Goal: Task Accomplishment & Management: Manage account settings

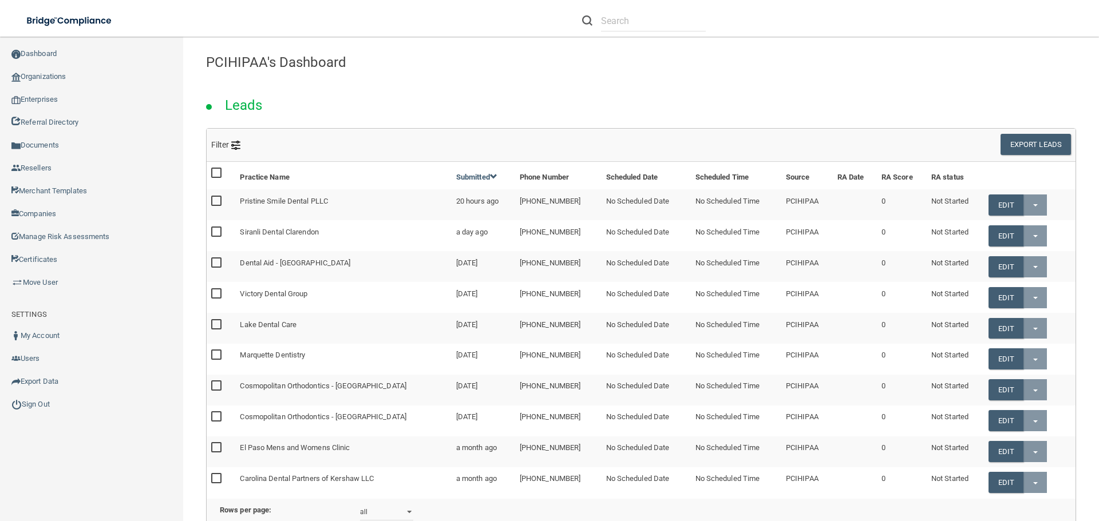
click at [594, 87] on div "Leads" at bounding box center [640, 102] width 887 height 52
click at [74, 84] on link "Organizations" at bounding box center [92, 76] width 184 height 23
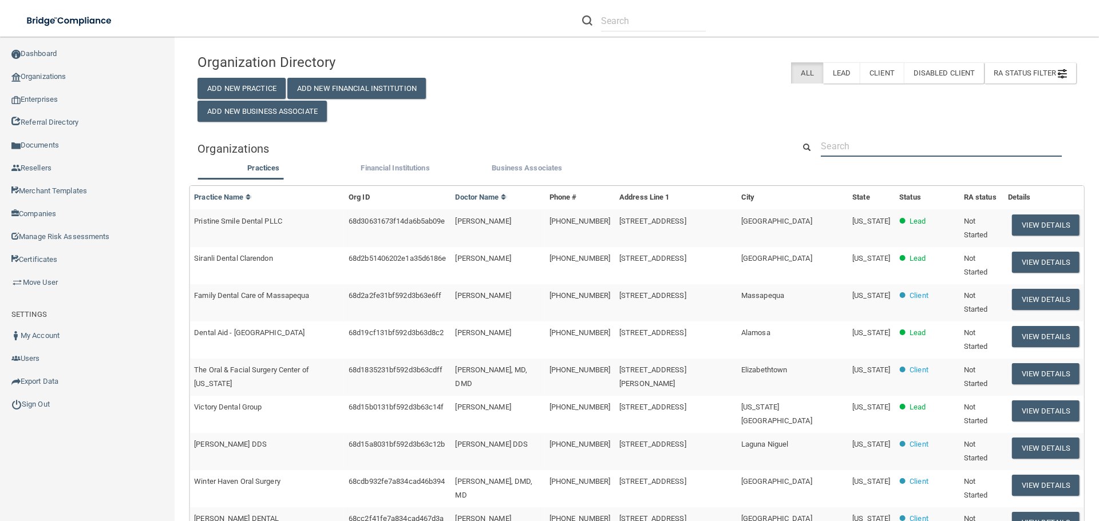
click at [849, 148] on input "text" at bounding box center [941, 146] width 241 height 21
paste input "[US_STATE] Pediatric Associates LLC"
type input "[US_STATE] Pediatric Associates LLC"
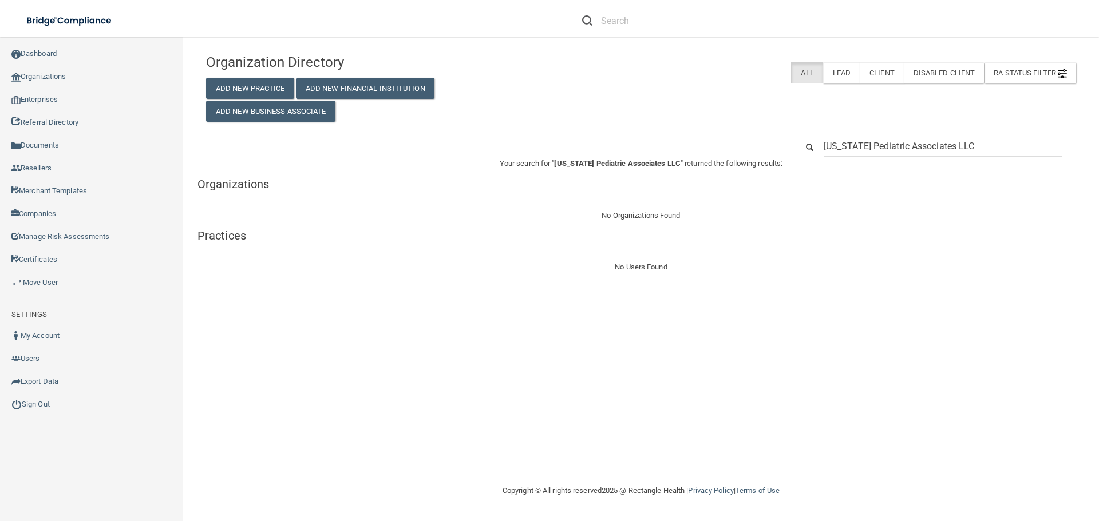
drag, startPoint x: 1000, startPoint y: 147, endPoint x: 780, endPoint y: 149, distance: 219.8
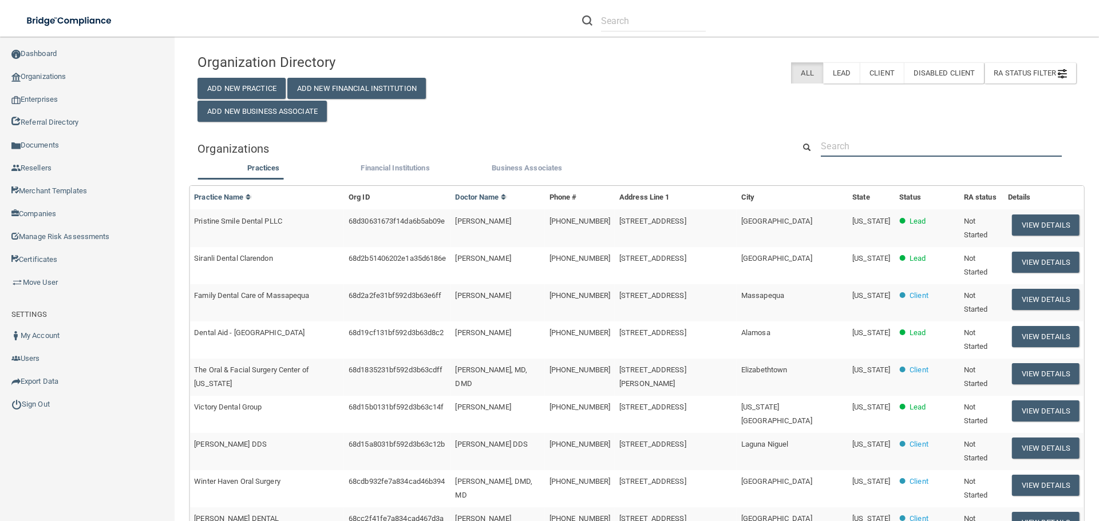
click at [898, 148] on input "text" at bounding box center [941, 146] width 241 height 21
paste input "Click to dial(765) [PHONE_NUMBER]"
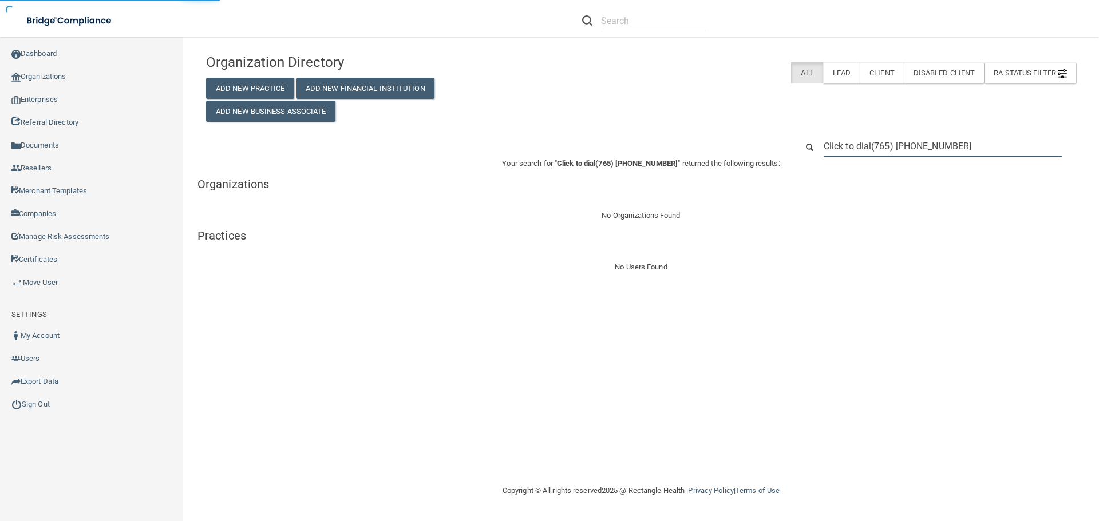
drag, startPoint x: 872, startPoint y: 147, endPoint x: 791, endPoint y: 153, distance: 81.0
click at [791, 153] on div "Click to dial(765) [PHONE_NUMBER]" at bounding box center [937, 146] width 296 height 21
type input "[PHONE_NUMBER]"
click at [872, 146] on input "Click to dial(765) [PHONE_NUMBER]" at bounding box center [943, 146] width 238 height 21
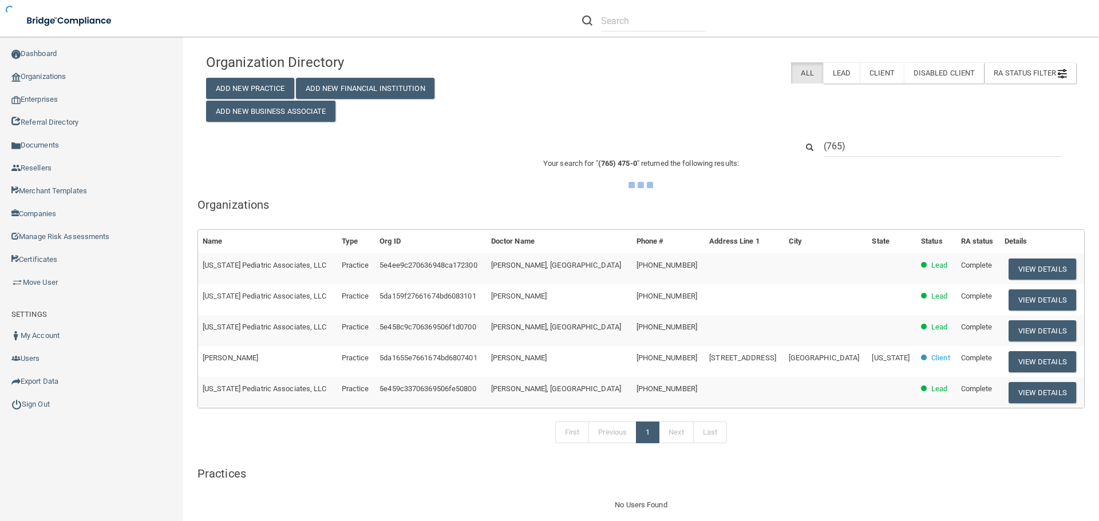
type input "(765"
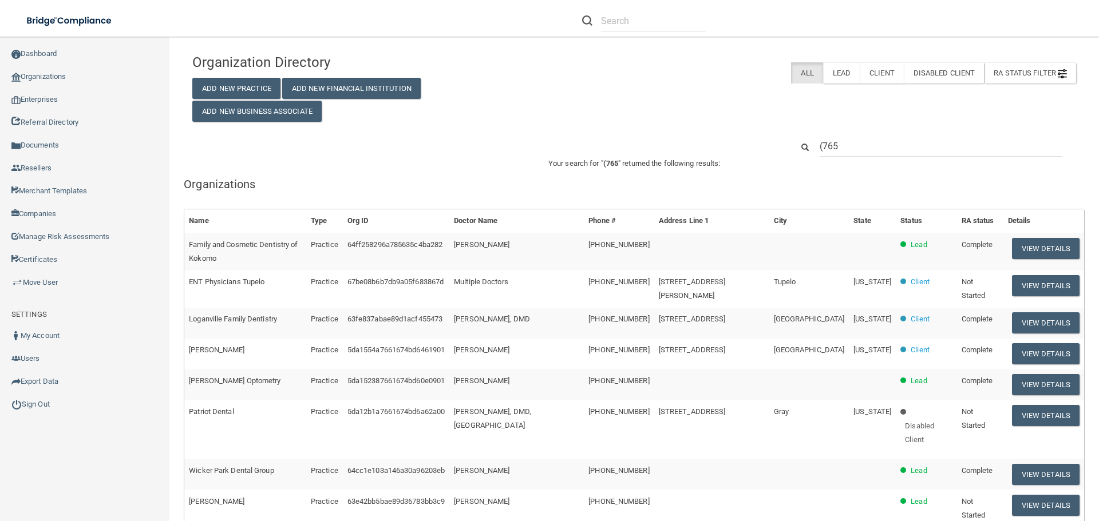
drag, startPoint x: 866, startPoint y: 148, endPoint x: 795, endPoint y: 152, distance: 70.5
click at [795, 152] on div "(765" at bounding box center [934, 146] width 301 height 21
type input "Click to dial(765) [PHONE_NUMBER]"
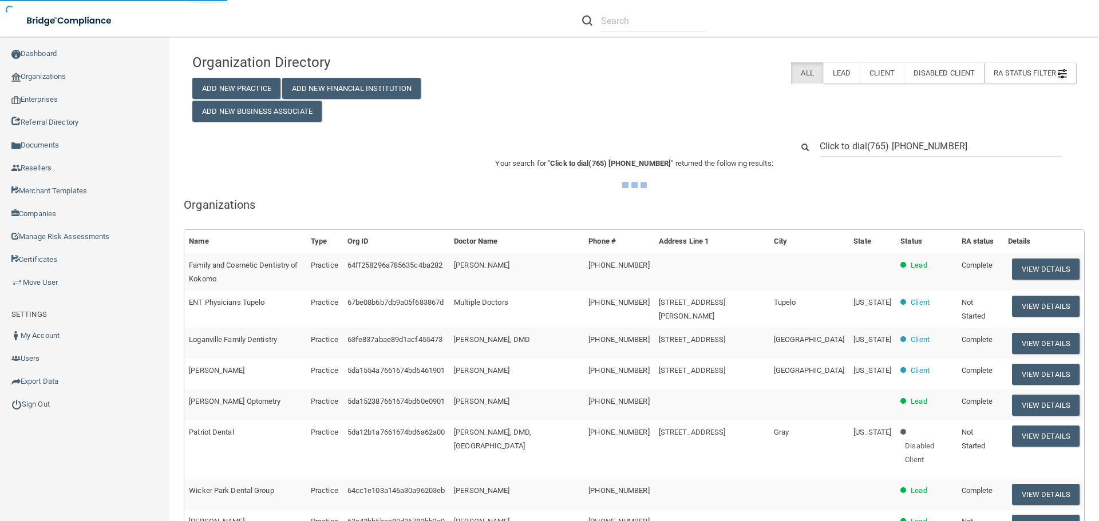
click at [866, 145] on input "Click to dial(765) [PHONE_NUMBER]" at bounding box center [941, 146] width 242 height 21
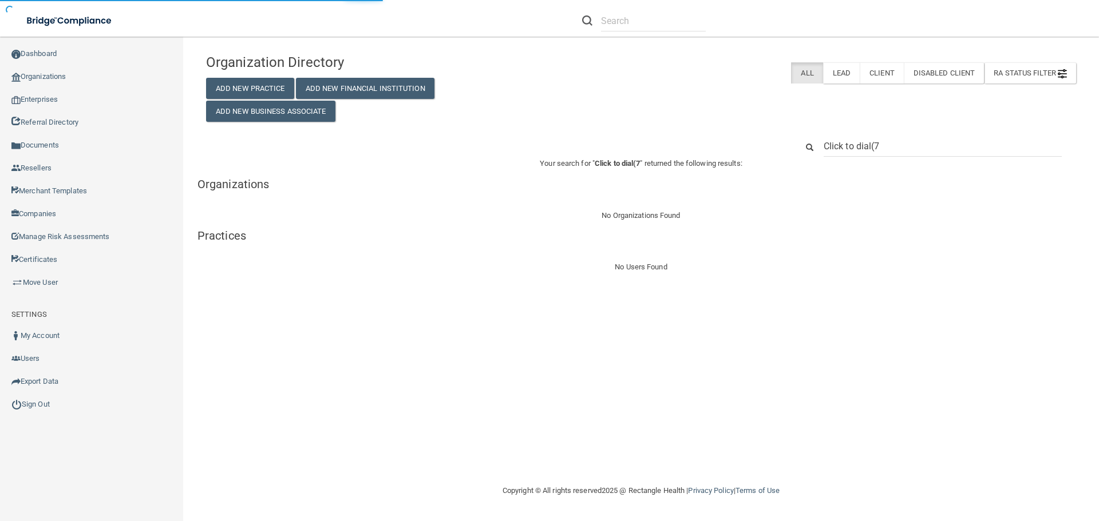
drag, startPoint x: 906, startPoint y: 148, endPoint x: 795, endPoint y: 142, distance: 111.2
click at [795, 142] on div "Click to dial(7" at bounding box center [937, 146] width 296 height 21
click at [912, 146] on input "[PHONE_NUMBER]" at bounding box center [943, 146] width 238 height 21
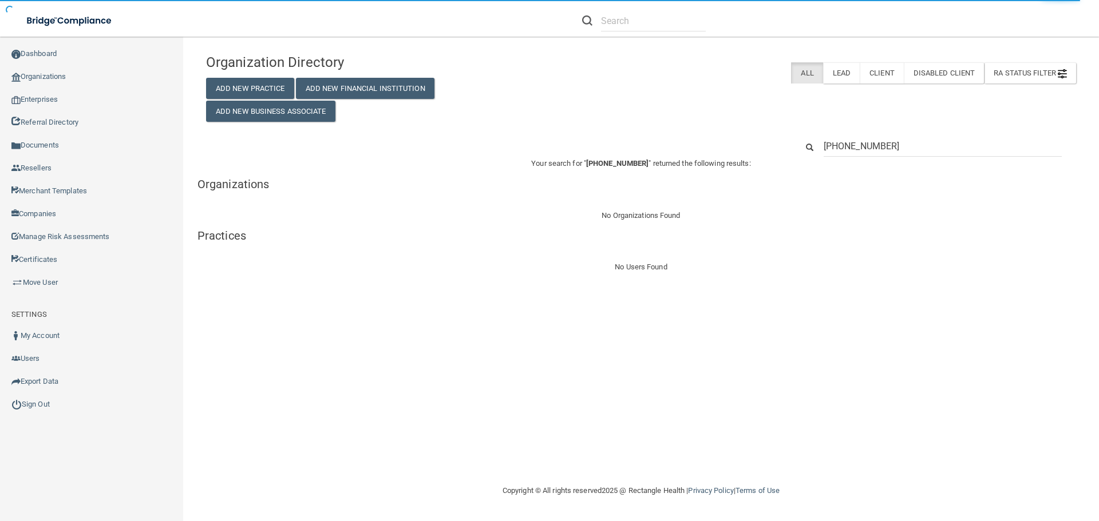
type input "(765) 475-002"
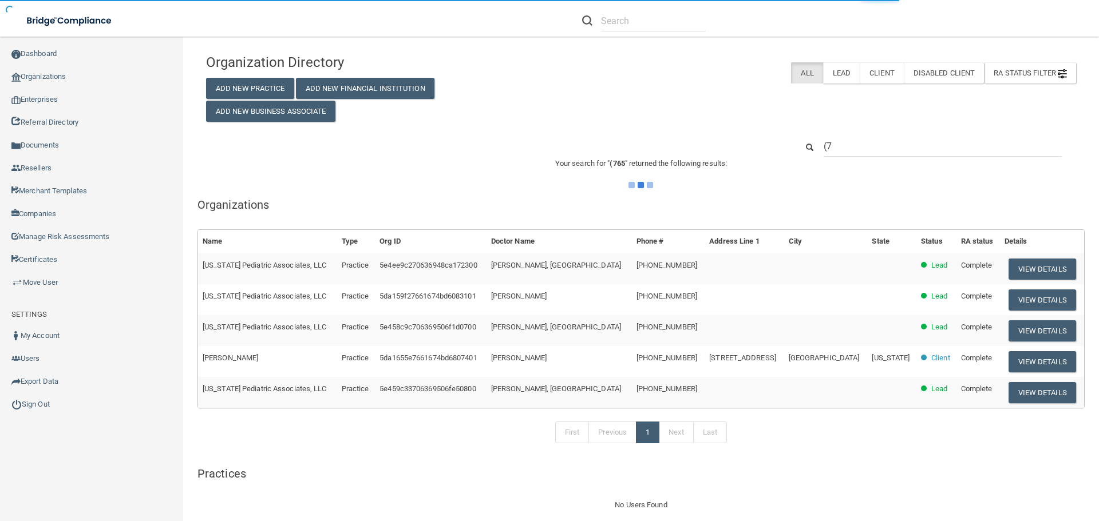
type input "("
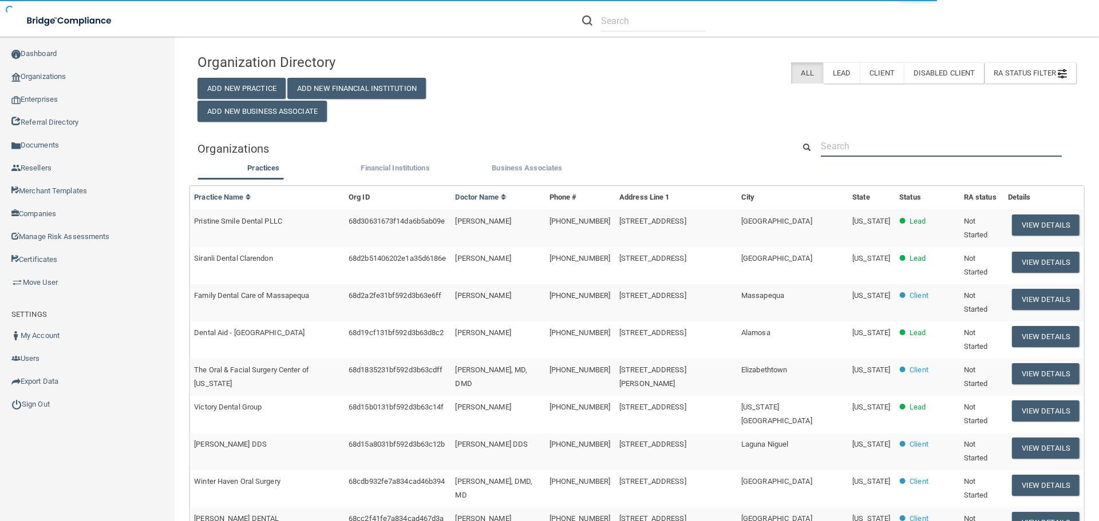
click at [898, 148] on input "text" at bounding box center [941, 146] width 241 height 21
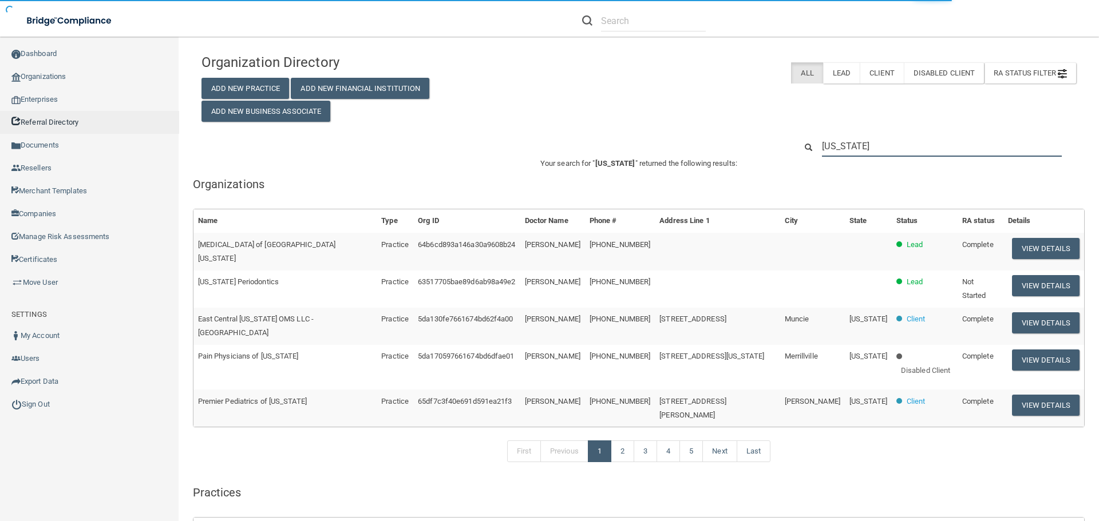
type input "[US_STATE]"
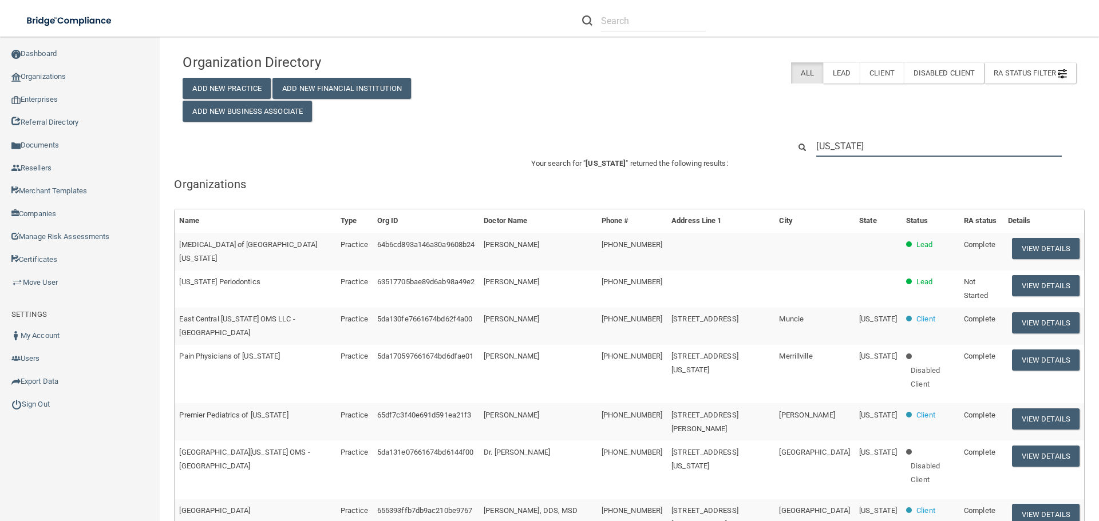
click at [892, 141] on input "[US_STATE]" at bounding box center [939, 146] width 246 height 21
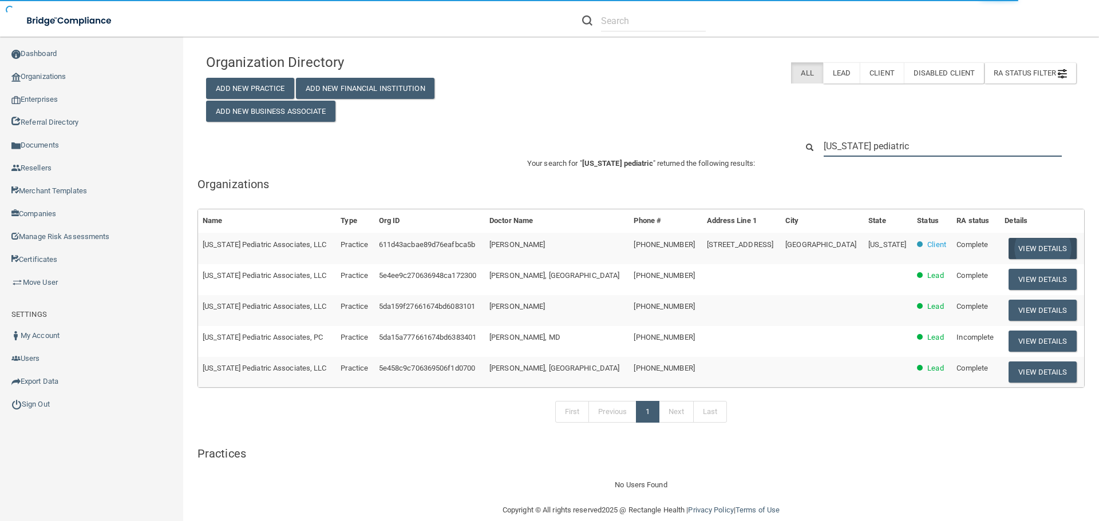
type input "[US_STATE] pediatric"
click at [1024, 246] on button "View Details" at bounding box center [1043, 248] width 68 height 21
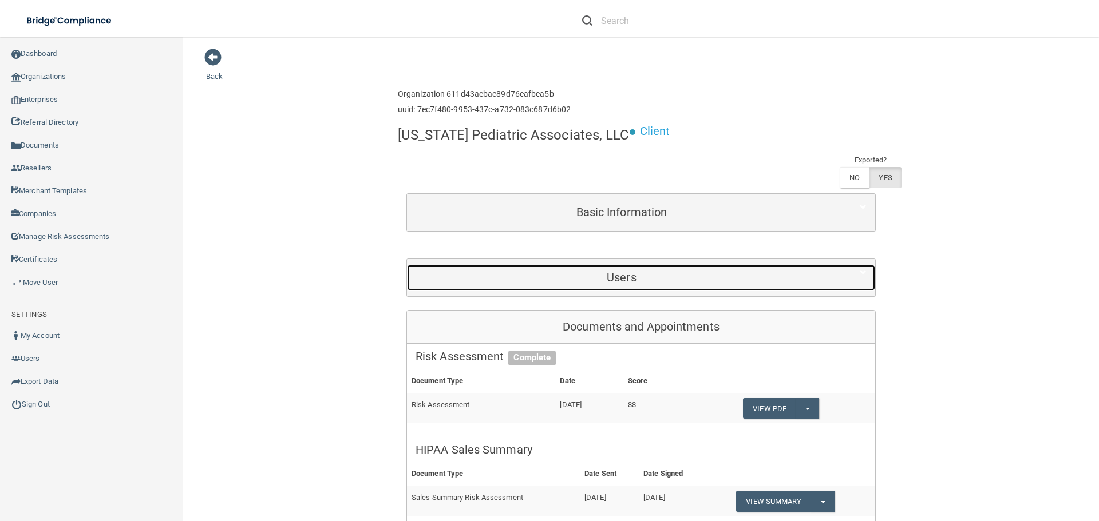
click at [694, 283] on h5 "Users" at bounding box center [622, 277] width 412 height 13
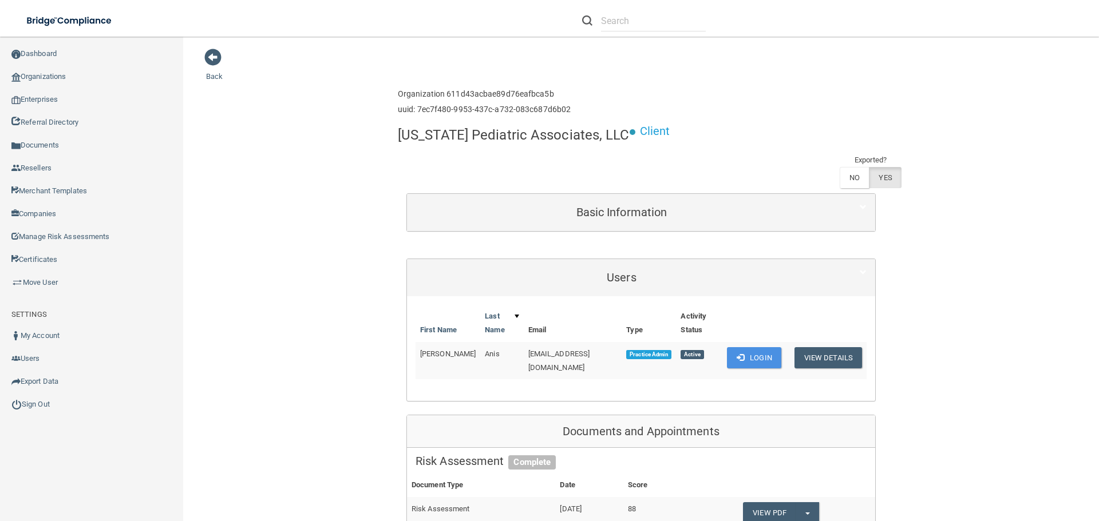
click at [528, 355] on span "[EMAIL_ADDRESS][DOMAIN_NAME]" at bounding box center [559, 361] width 62 height 22
drag, startPoint x: 511, startPoint y: 356, endPoint x: 604, endPoint y: 355, distance: 92.7
click at [604, 355] on td "[EMAIL_ADDRESS][DOMAIN_NAME]" at bounding box center [573, 360] width 98 height 37
copy span "[EMAIL_ADDRESS][DOMAIN_NAME]"
click at [819, 360] on button "View Details" at bounding box center [829, 357] width 68 height 21
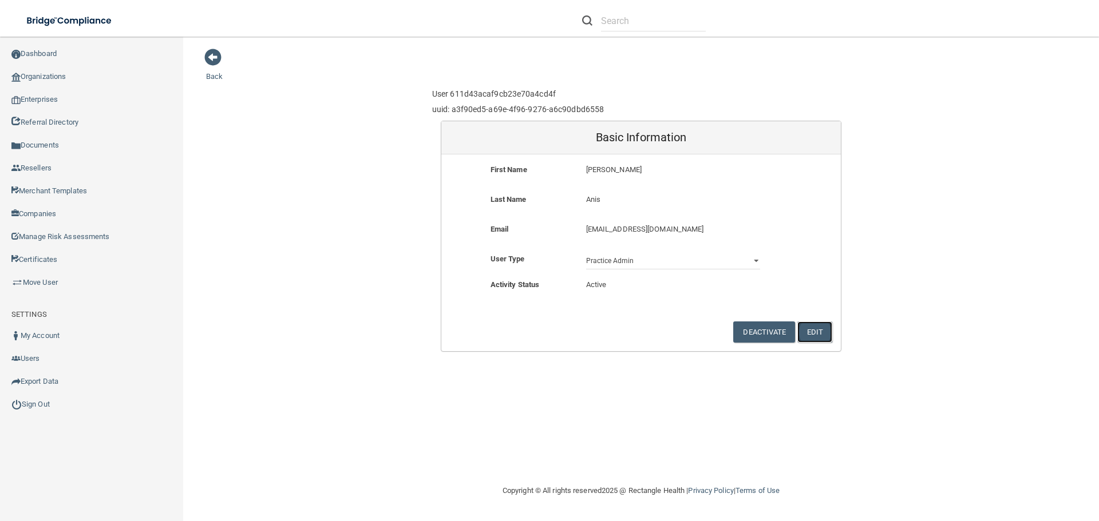
click at [817, 333] on button "Edit" at bounding box center [814, 332] width 35 height 21
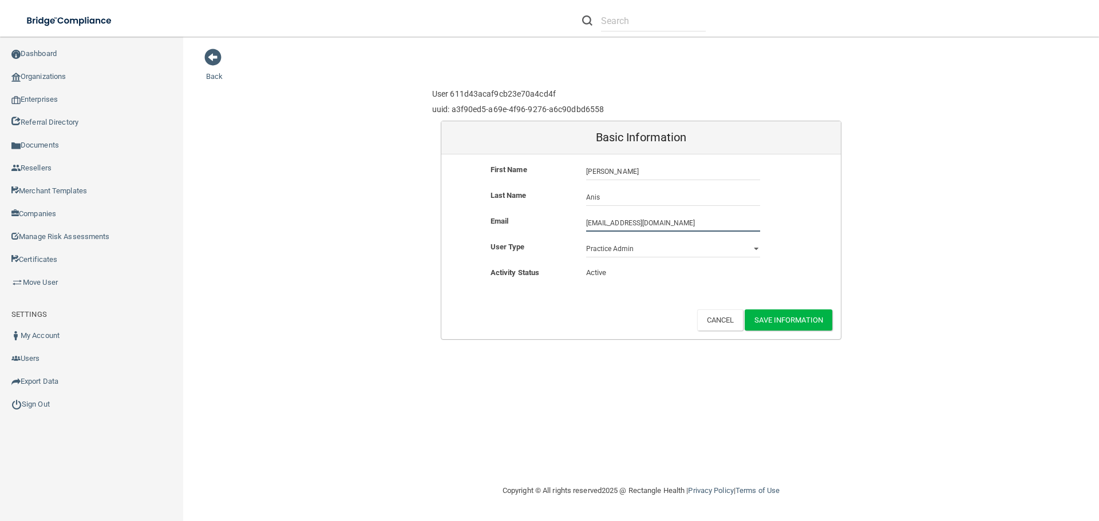
drag, startPoint x: 673, startPoint y: 224, endPoint x: 524, endPoint y: 212, distance: 148.7
click at [524, 212] on form "First Name [PERSON_NAME] Last Name [PERSON_NAME] Email [EMAIL_ADDRESS][DOMAIN_N…" at bounding box center [641, 247] width 400 height 185
paste input "[EMAIL_ADDRESS][DOMAIN_NAME]"
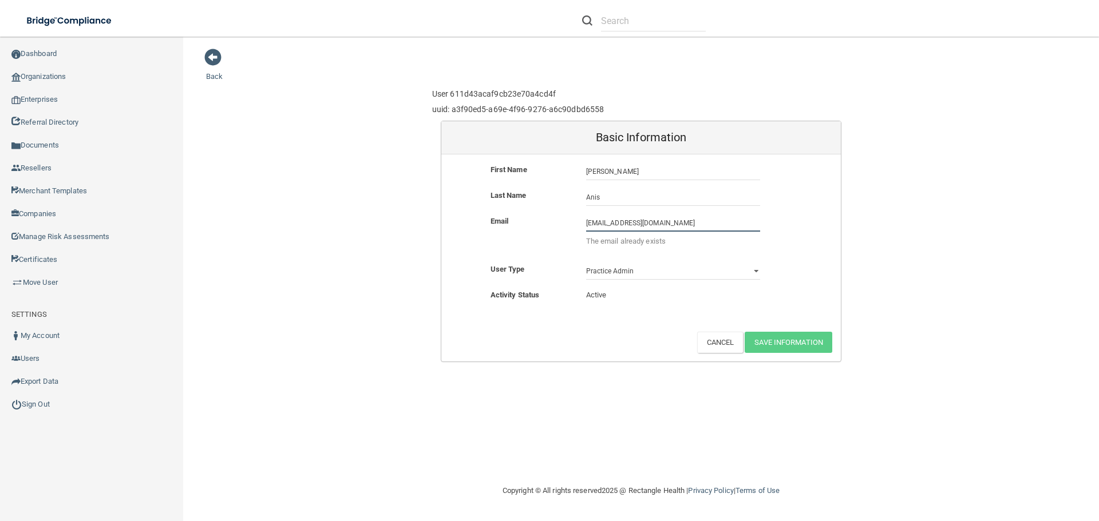
drag, startPoint x: 670, startPoint y: 226, endPoint x: 569, endPoint y: 211, distance: 101.8
click at [569, 211] on form "First Name [PERSON_NAME] Last Name [PERSON_NAME] Email [EMAIL_ADDRESS][DOMAIN_N…" at bounding box center [641, 258] width 400 height 207
type input "[EMAIL_ADDRESS][DOMAIN_NAME]"
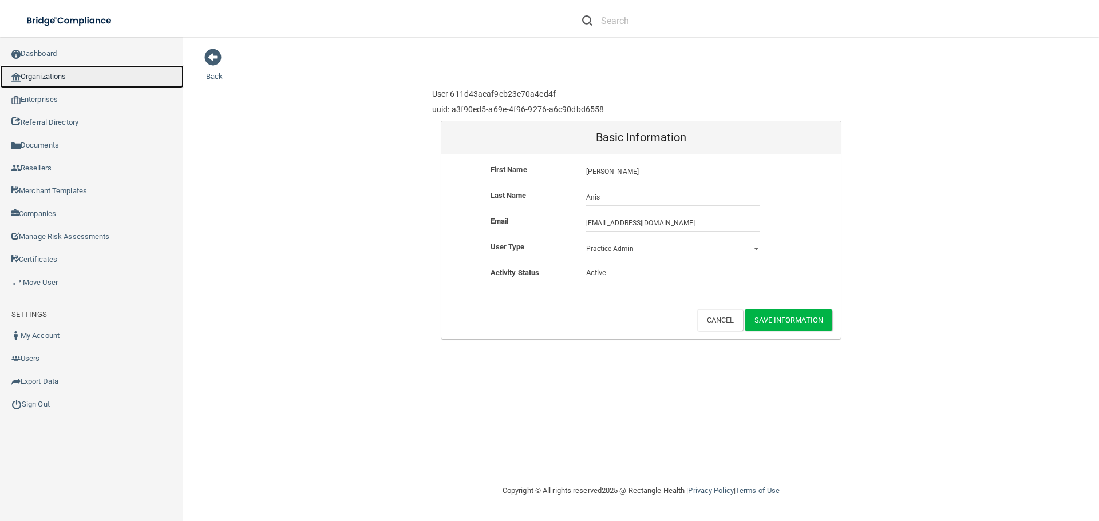
click at [80, 79] on link "Organizations" at bounding box center [92, 76] width 184 height 23
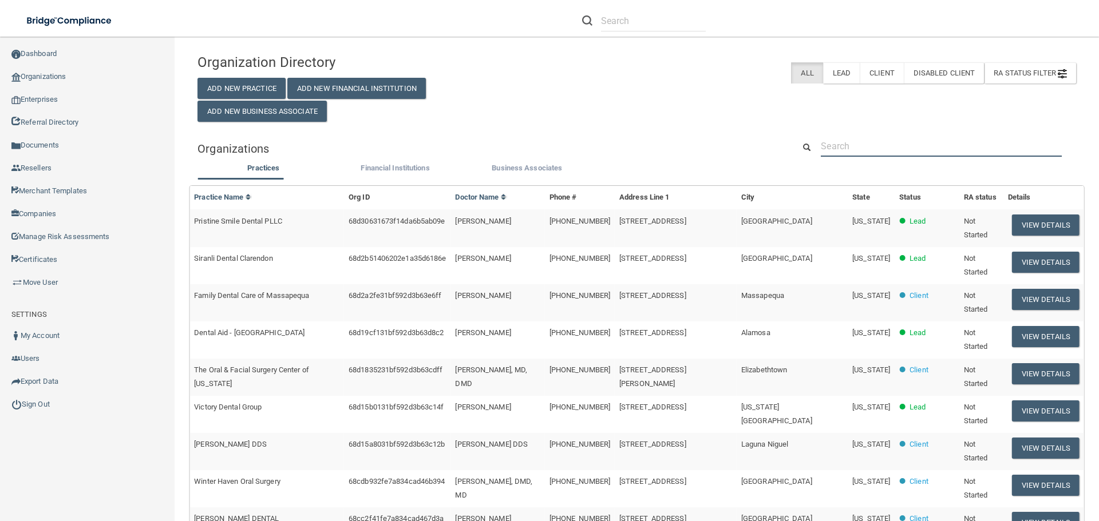
click at [855, 148] on input "text" at bounding box center [941, 146] width 241 height 21
paste input "[EMAIL_ADDRESS][DOMAIN_NAME]"
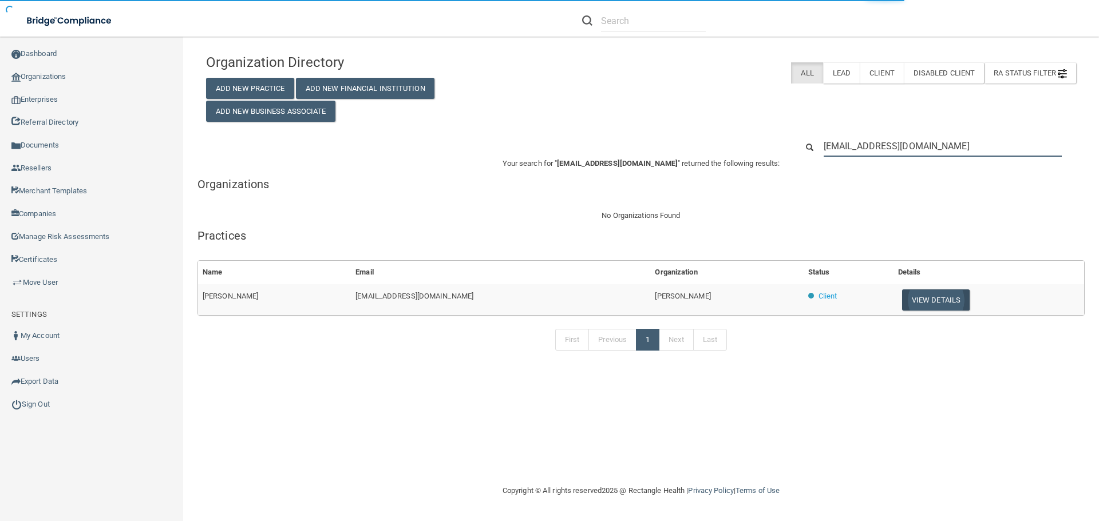
type input "[EMAIL_ADDRESS][DOMAIN_NAME]"
click at [902, 302] on button "View Details" at bounding box center [936, 300] width 68 height 21
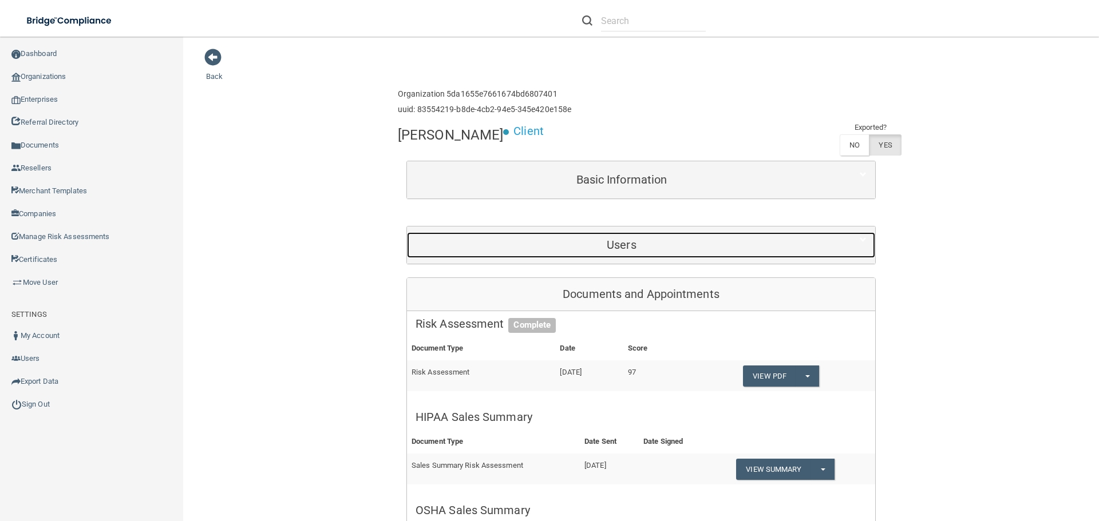
click at [586, 237] on div "Users" at bounding box center [621, 245] width 429 height 26
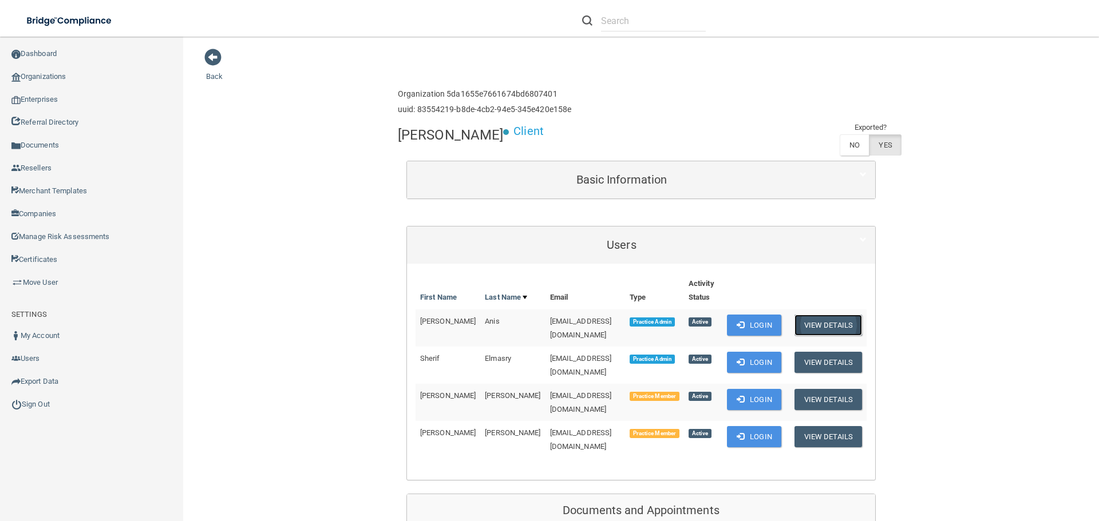
click at [811, 324] on button "View Details" at bounding box center [829, 325] width 68 height 21
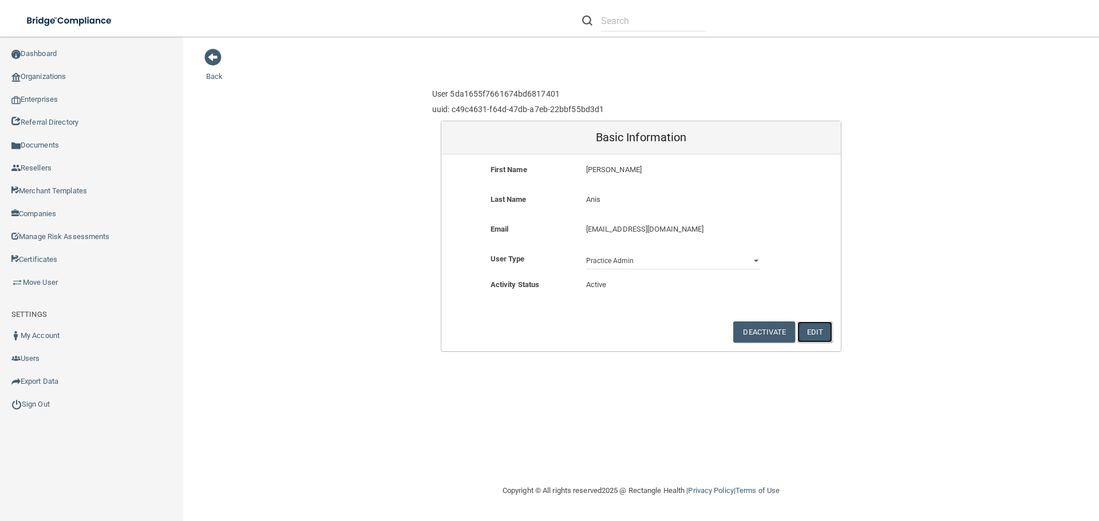
click at [817, 331] on button "Edit" at bounding box center [814, 332] width 35 height 21
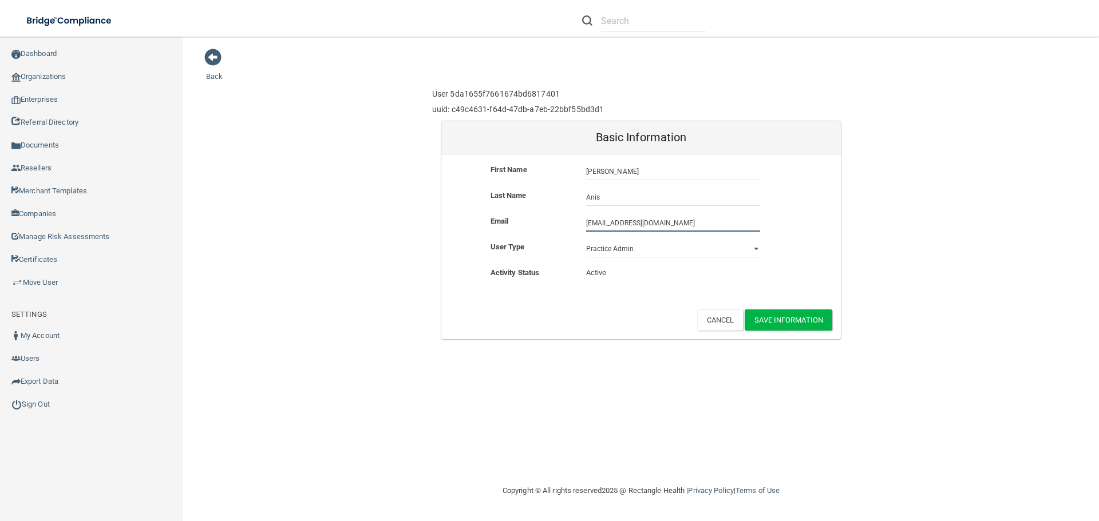
click at [697, 227] on input "[EMAIL_ADDRESS][DOMAIN_NAME]" at bounding box center [673, 223] width 174 height 17
click at [783, 348] on div "Back User 5da1655f7661674bd6817401 uuid: c49c4631-f64d-47db-a7eb-22bbf55bd3d1 B…" at bounding box center [641, 260] width 870 height 425
click at [779, 322] on button "Save Information" at bounding box center [789, 320] width 88 height 21
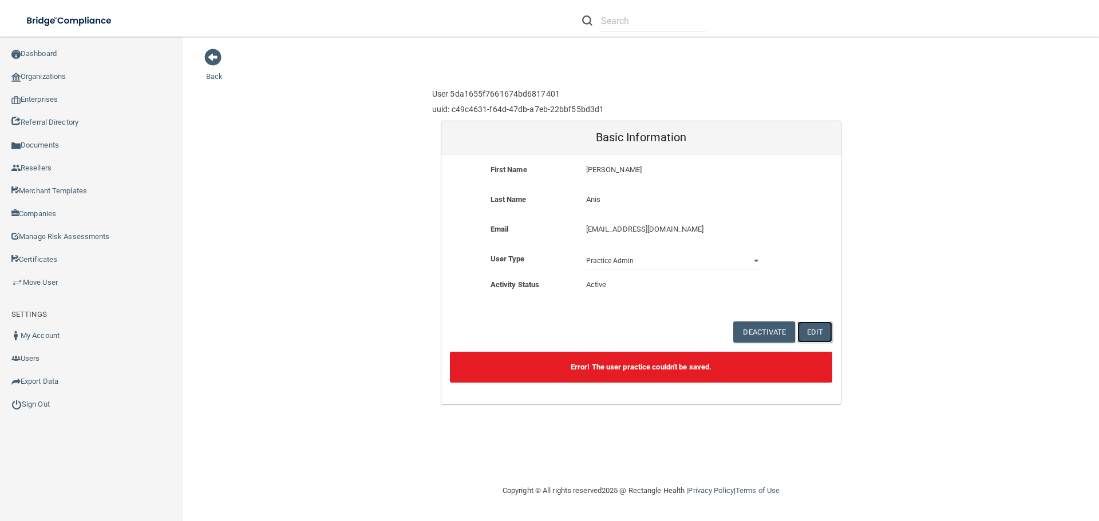
click at [816, 331] on button "Edit" at bounding box center [814, 332] width 35 height 21
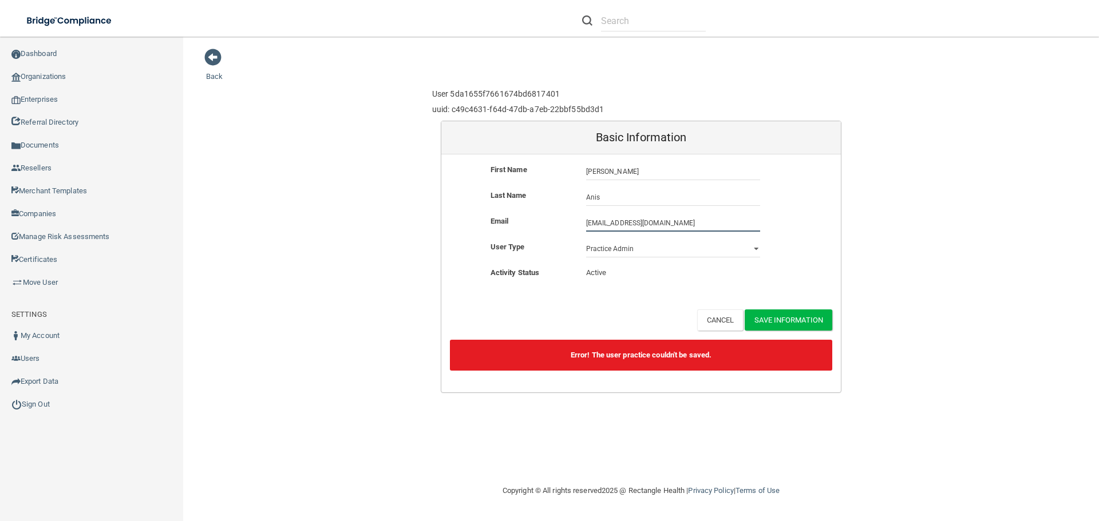
click at [668, 223] on input "[EMAIL_ADDRESS][DOMAIN_NAME]" at bounding box center [673, 223] width 174 height 17
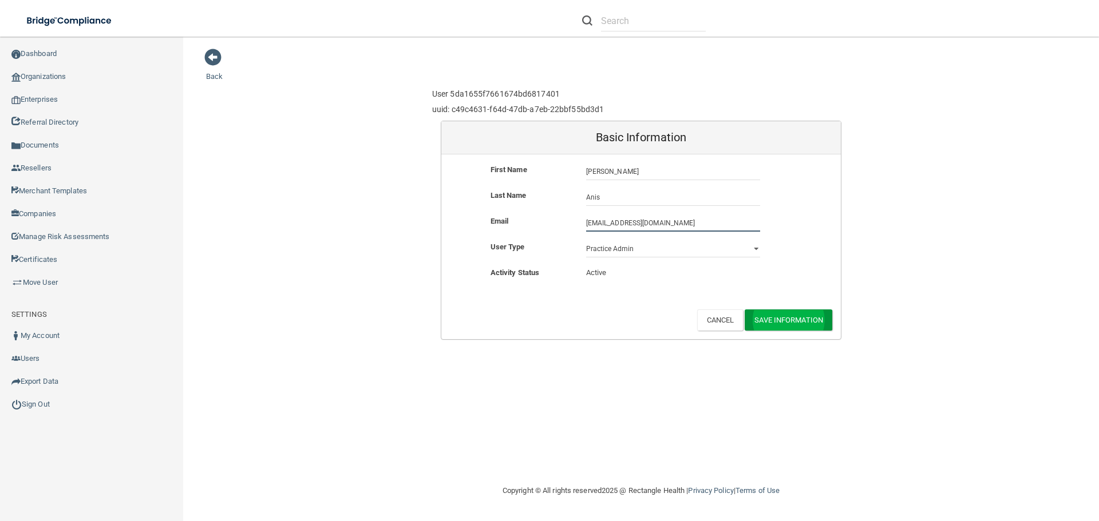
type input "[EMAIL_ADDRESS][DOMAIN_NAME]"
click at [791, 322] on button "Save Information" at bounding box center [789, 320] width 88 height 21
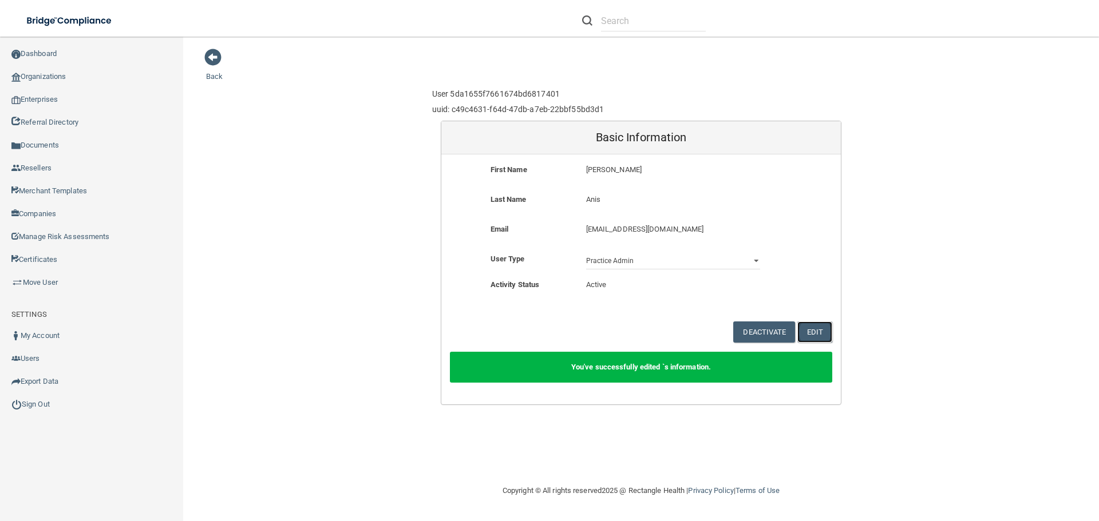
click at [816, 331] on button "Edit" at bounding box center [814, 332] width 35 height 21
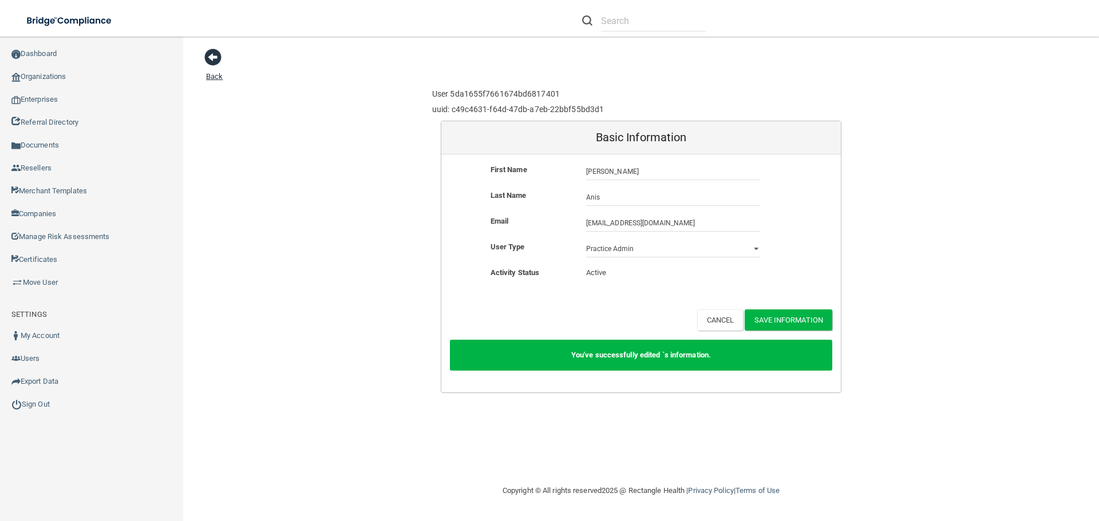
click at [214, 61] on span at bounding box center [212, 57] width 17 height 17
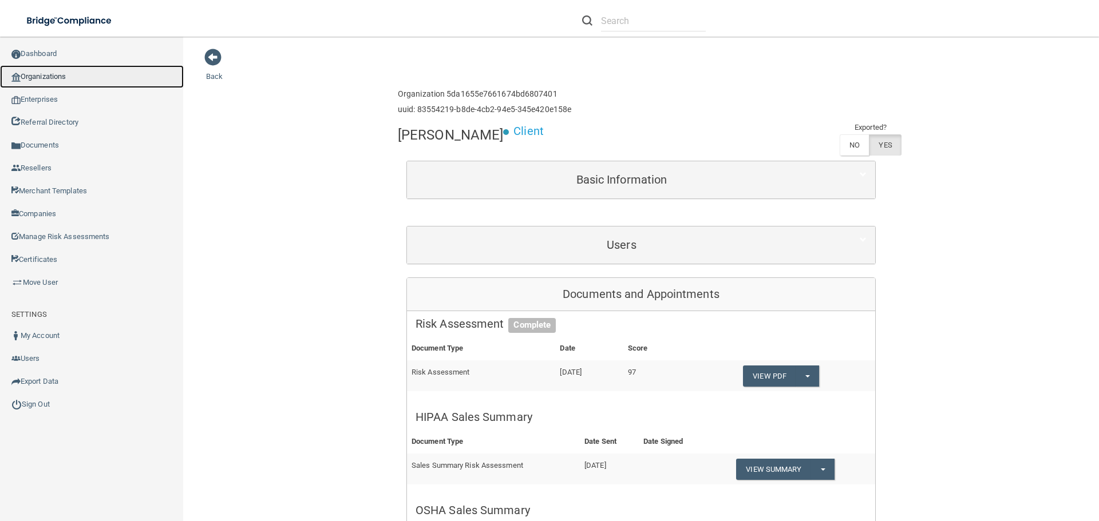
click at [69, 75] on link "Organizations" at bounding box center [92, 76] width 184 height 23
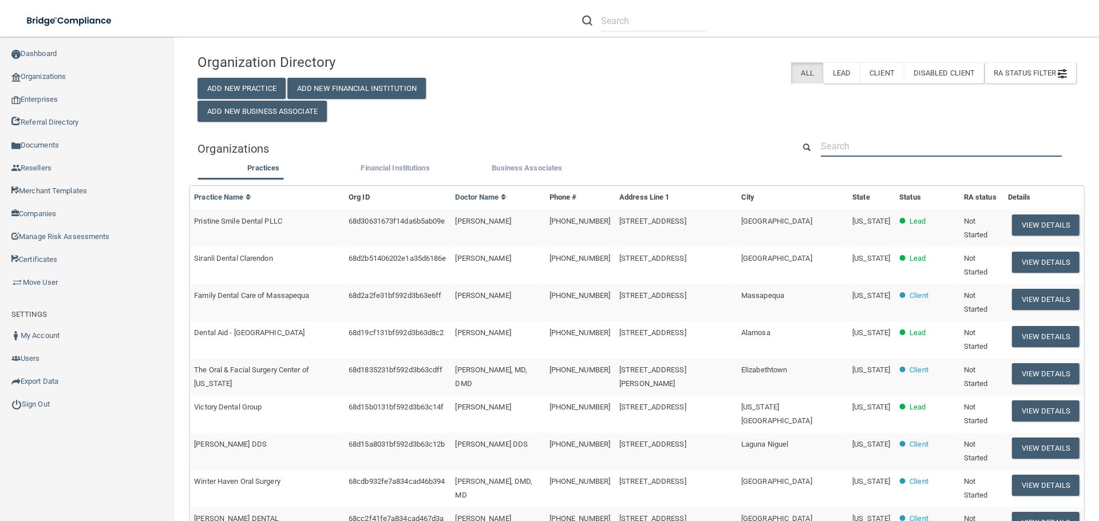
click at [845, 146] on input "text" at bounding box center [941, 146] width 241 height 21
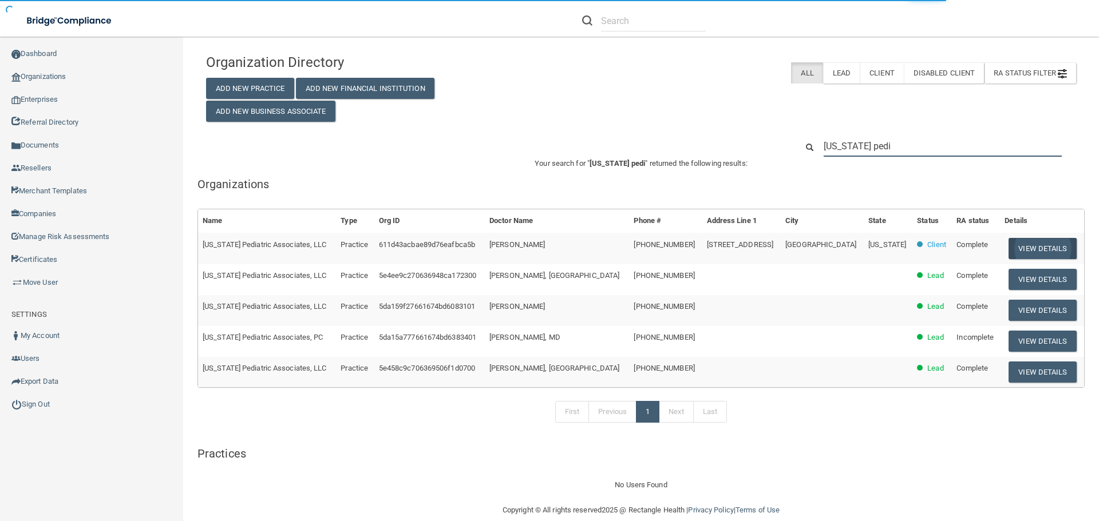
type input "[US_STATE] pedi"
click at [1009, 250] on button "View Details" at bounding box center [1043, 248] width 68 height 21
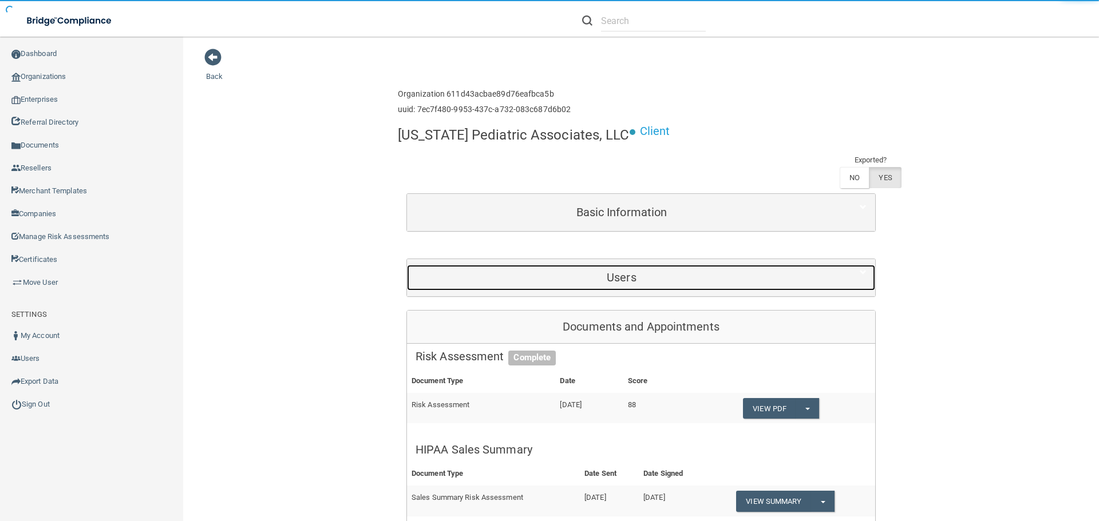
click at [576, 278] on h5 "Users" at bounding box center [622, 277] width 412 height 13
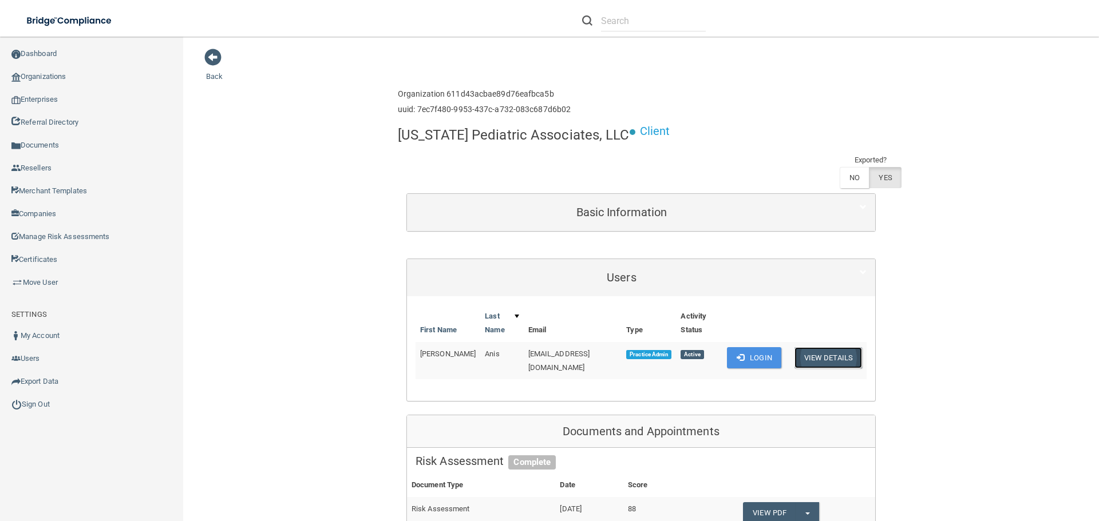
click at [839, 364] on button "View Details" at bounding box center [829, 357] width 68 height 21
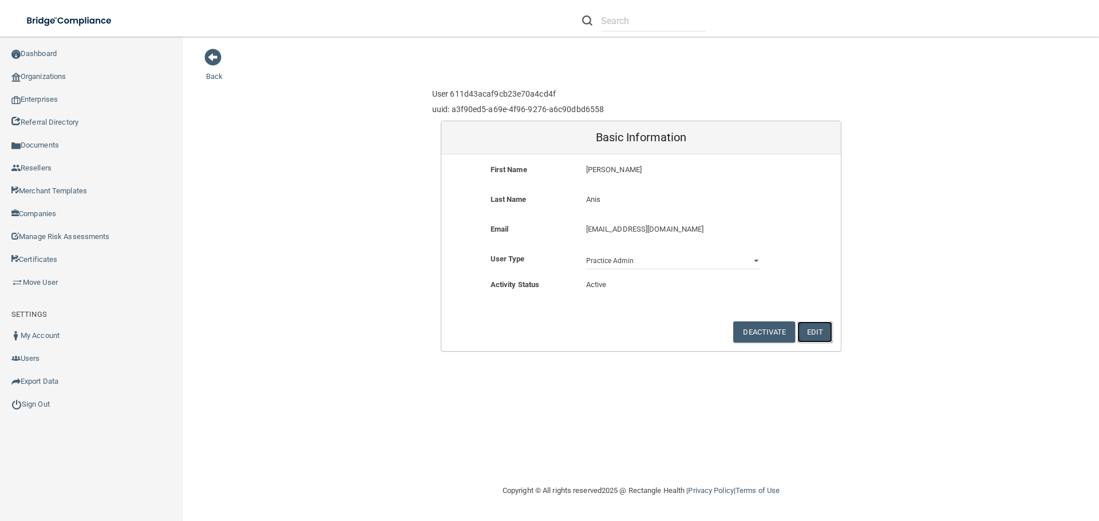
click at [812, 332] on button "Edit" at bounding box center [814, 332] width 35 height 21
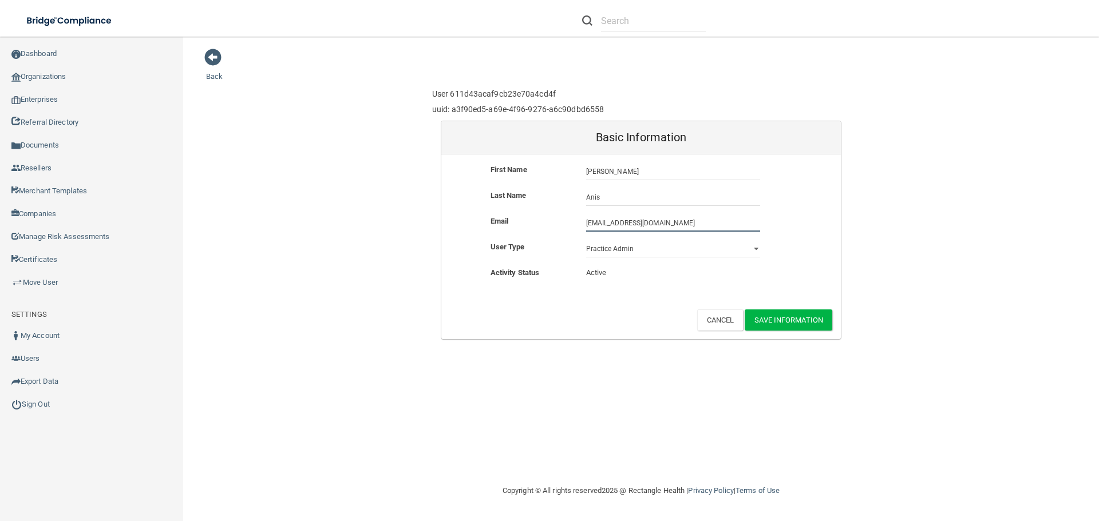
drag, startPoint x: 687, startPoint y: 224, endPoint x: 461, endPoint y: 202, distance: 227.2
click at [461, 202] on form "First Name [PERSON_NAME] Last Name [PERSON_NAME] Email [EMAIL_ADDRESS][DOMAIN_N…" at bounding box center [641, 247] width 400 height 185
paste input "[EMAIL_ADDRESS][DOMAIN_NAME]"
type input "[EMAIL_ADDRESS][DOMAIN_NAME]"
click at [790, 318] on button "Save Information" at bounding box center [789, 320] width 88 height 21
